Goal: Check status

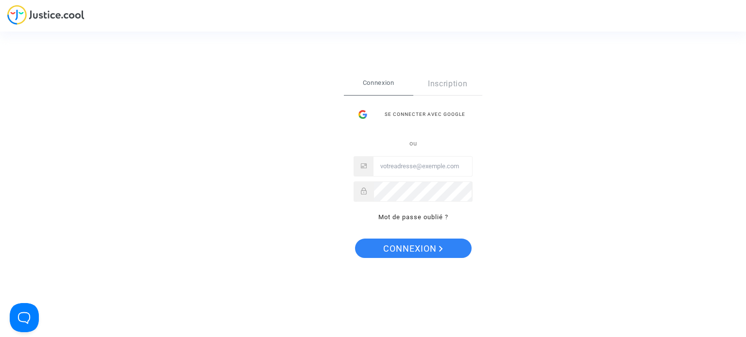
type input "fallet.sebastien@gmail.com"
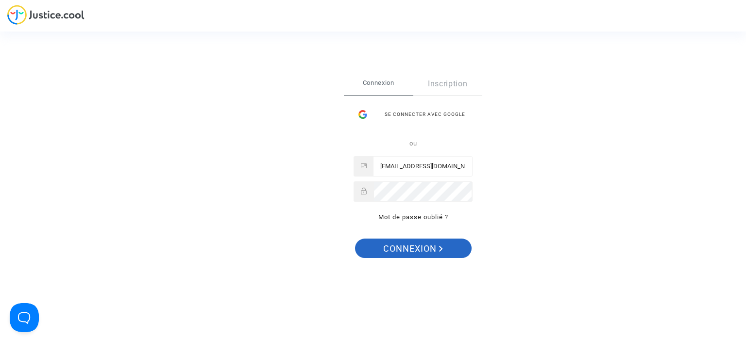
click at [418, 247] on span "Connexion" at bounding box center [413, 249] width 60 height 20
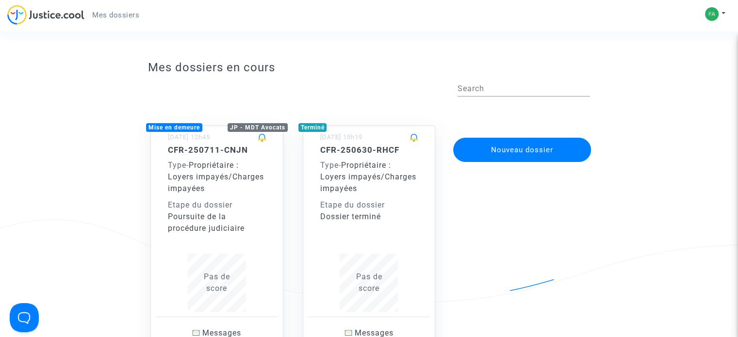
click at [235, 220] on div "Poursuite de la procédure judiciaire" at bounding box center [217, 222] width 98 height 23
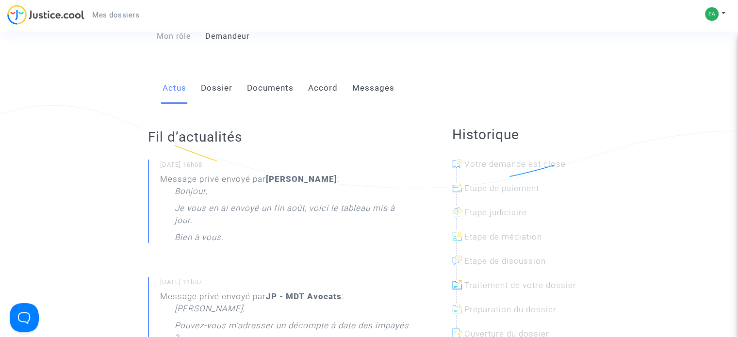
scroll to position [97, 0]
